Goal: Task Accomplishment & Management: Manage account settings

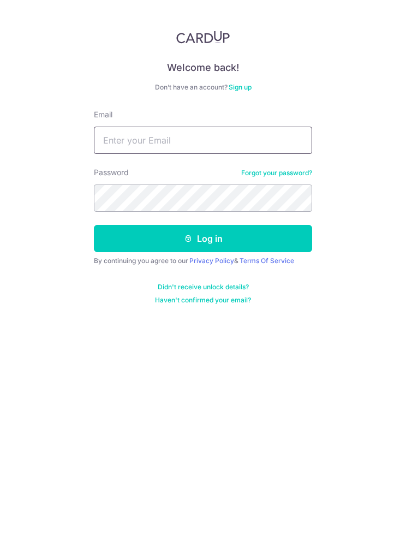
type input "[EMAIL_ADDRESS][DOMAIN_NAME]"
click at [203, 239] on button "Log in" at bounding box center [203, 238] width 218 height 27
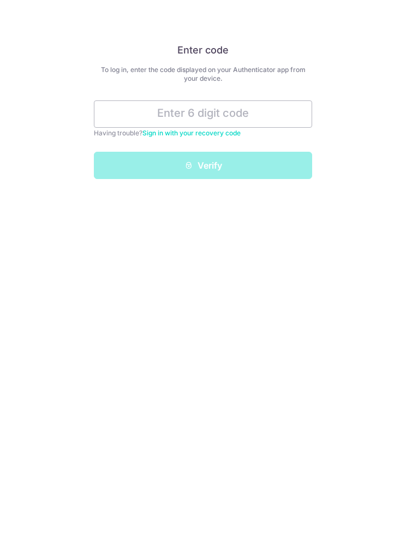
click at [223, 373] on div "Enter code To log in, enter the code displayed on your Authenticator app from y…" at bounding box center [203, 280] width 406 height 560
click at [241, 114] on input "text" at bounding box center [203, 114] width 218 height 27
type input "736482"
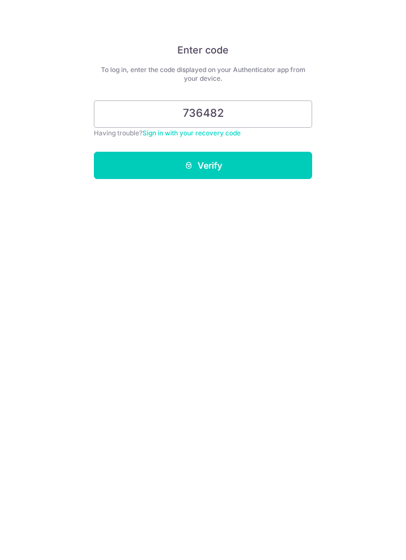
click at [203, 166] on button "Verify" at bounding box center [203, 165] width 218 height 27
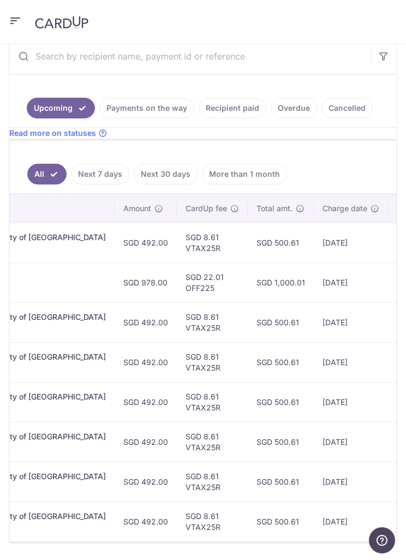
scroll to position [0, 410]
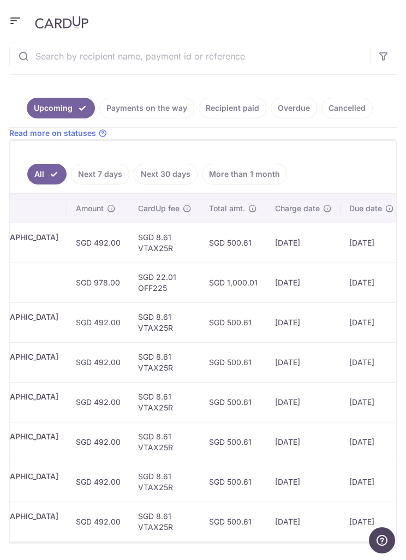
click at [245, 115] on link "Recipient paid" at bounding box center [233, 108] width 68 height 21
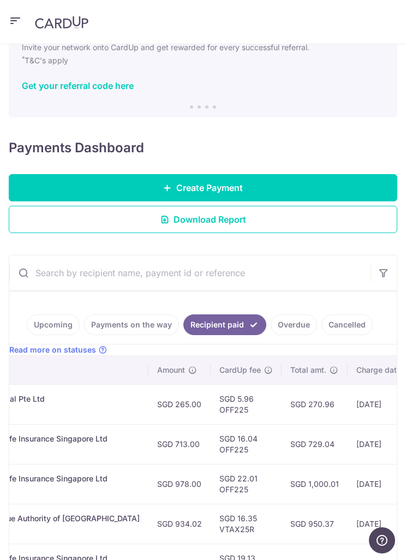
scroll to position [62, 0]
